Goal: Information Seeking & Learning: Learn about a topic

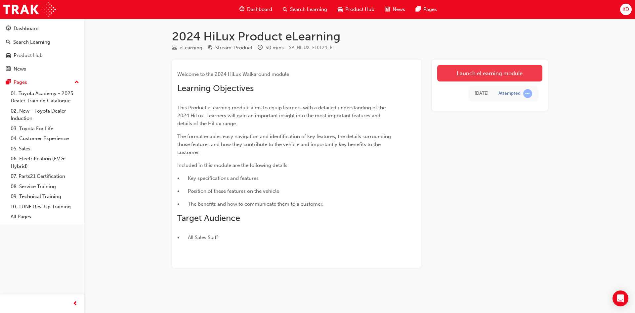
click at [495, 69] on link "Launch eLearning module" at bounding box center [489, 73] width 105 height 17
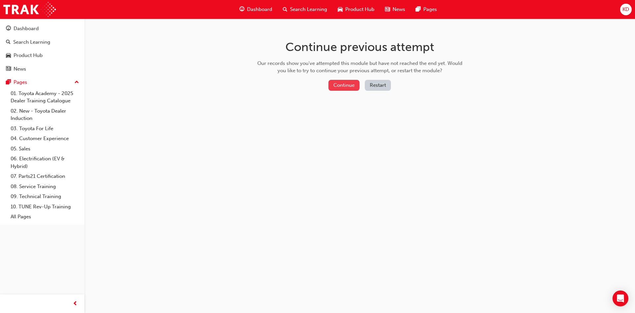
click at [343, 80] on button "Continue" at bounding box center [343, 85] width 31 height 11
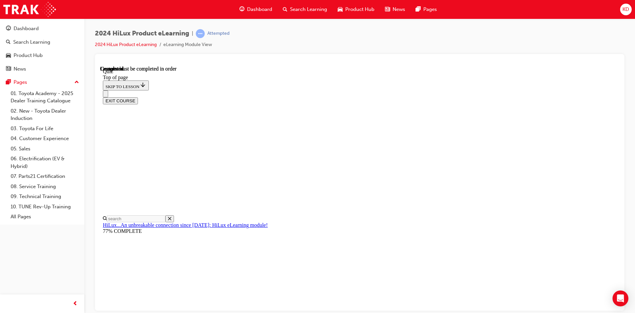
scroll to position [126, 0]
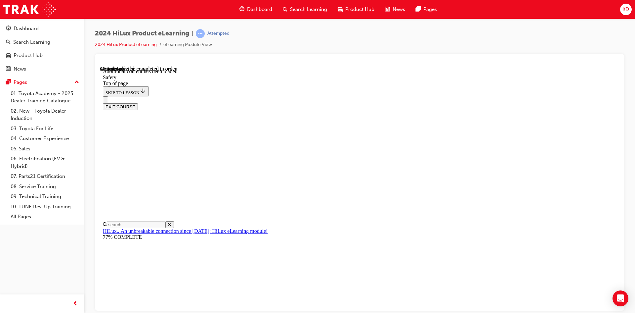
scroll to position [340, 0]
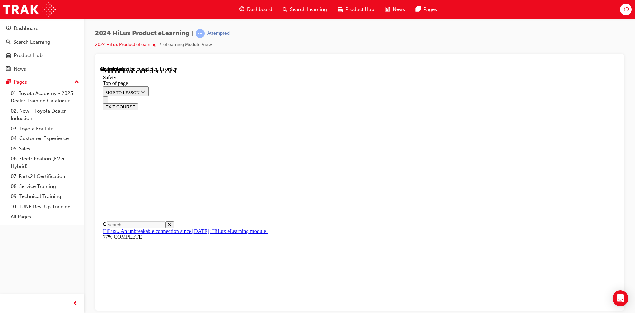
scroll to position [572, 0]
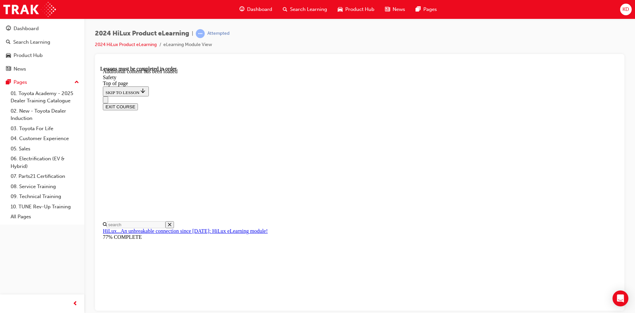
scroll to position [1368, 0]
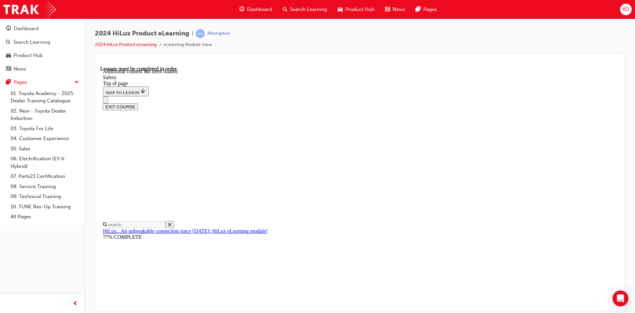
drag, startPoint x: 498, startPoint y: 156, endPoint x: 506, endPoint y: 156, distance: 7.6
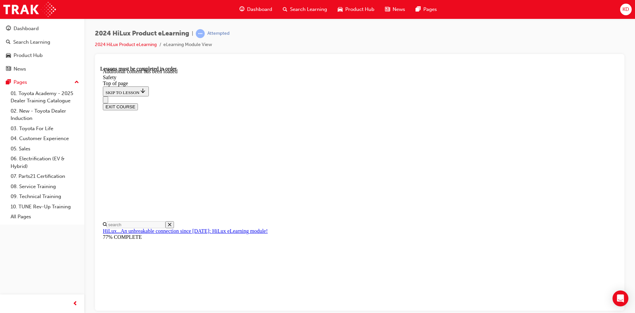
scroll to position [1357, 0]
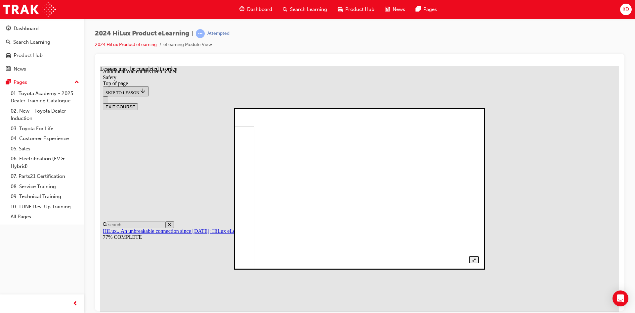
click at [479, 114] on div at bounding box center [359, 188] width 238 height 149
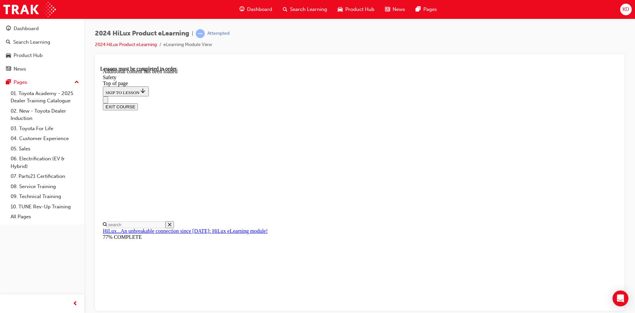
scroll to position [1390, 0]
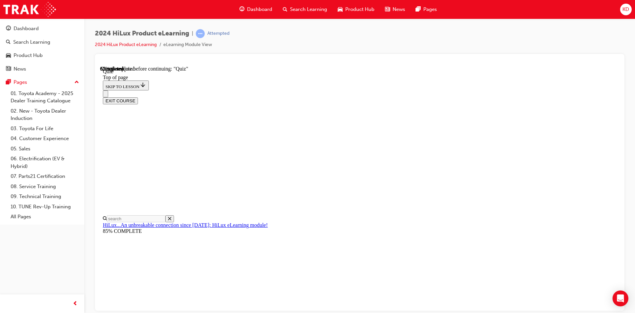
scroll to position [62, 0]
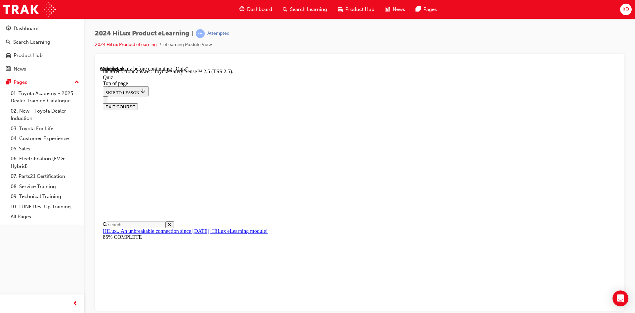
scroll to position [97, 0]
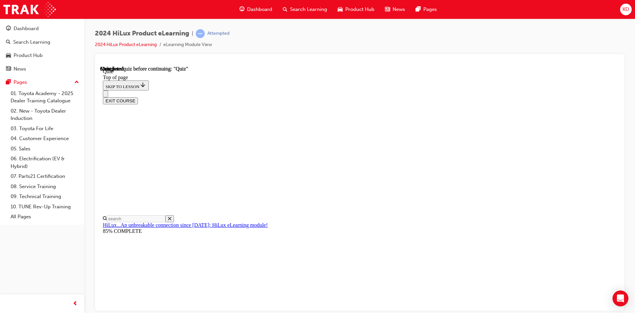
scroll to position [113, 0]
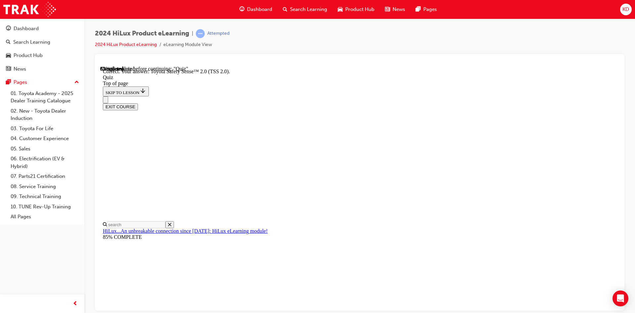
scroll to position [97, 0]
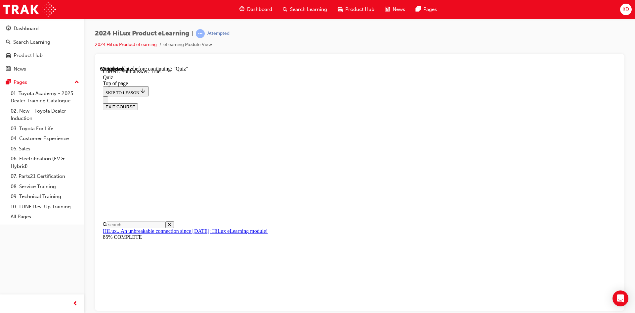
scroll to position [69, 0]
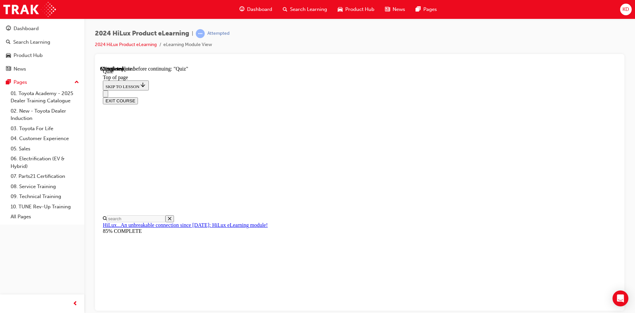
scroll to position [62, 0]
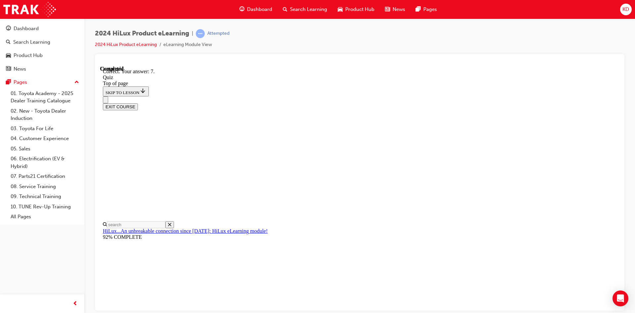
scroll to position [96, 0]
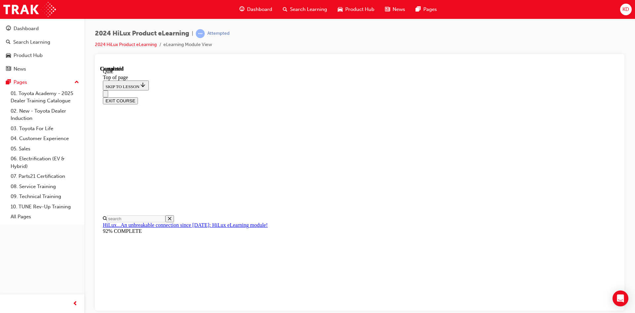
scroll to position [113, 0]
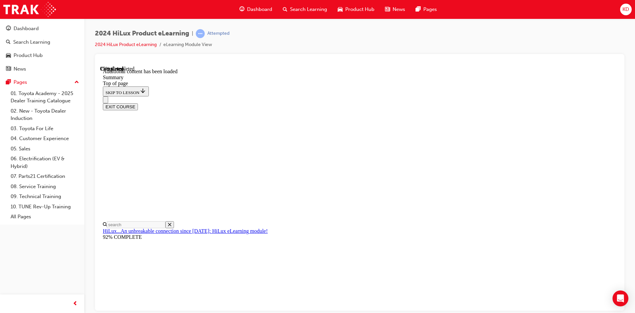
scroll to position [515, 0]
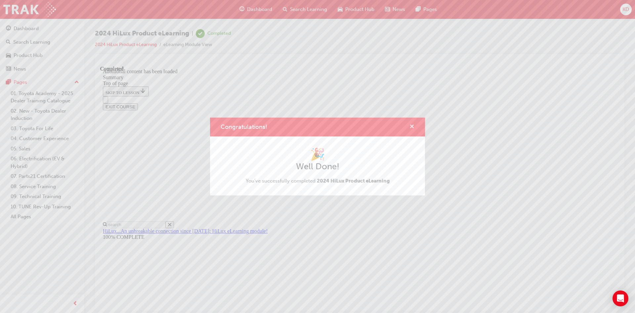
click at [412, 128] on span "cross-icon" at bounding box center [411, 127] width 5 height 6
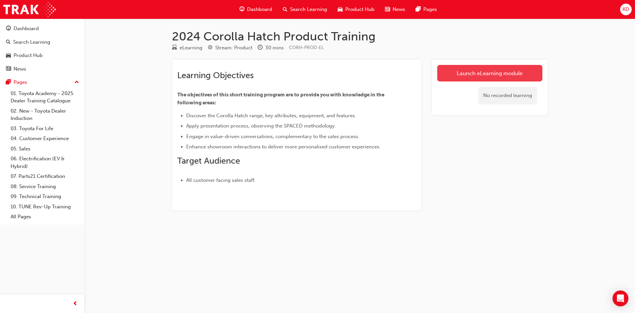
click at [454, 76] on link "Launch eLearning module" at bounding box center [489, 73] width 105 height 17
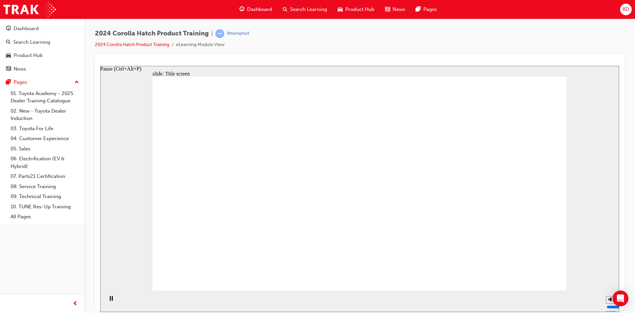
click at [112, 299] on rect "Pause (Ctrl+Alt+P)" at bounding box center [112, 297] width 1 height 5
click at [109, 300] on icon "Play (Ctrl+Alt+P)" at bounding box center [111, 297] width 4 height 5
drag, startPoint x: 363, startPoint y: 275, endPoint x: 361, endPoint y: 263, distance: 12.3
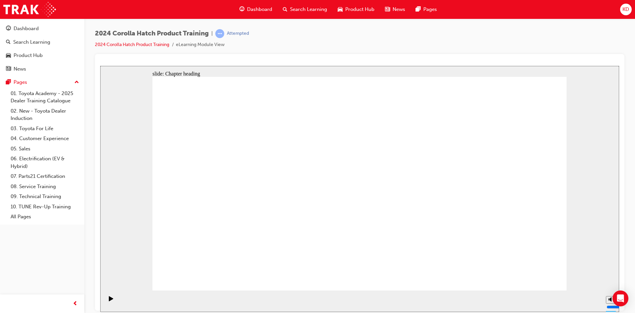
click at [106, 302] on div "Play (Ctrl+Alt+P)" at bounding box center [111, 300] width 11 height 11
